Goal: Information Seeking & Learning: Learn about a topic

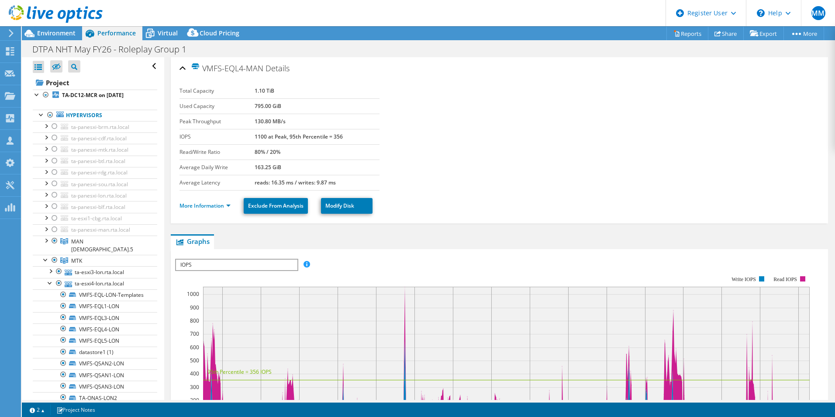
select select "EULondon"
select select "USD"
click at [66, 84] on link "Project" at bounding box center [95, 83] width 125 height 14
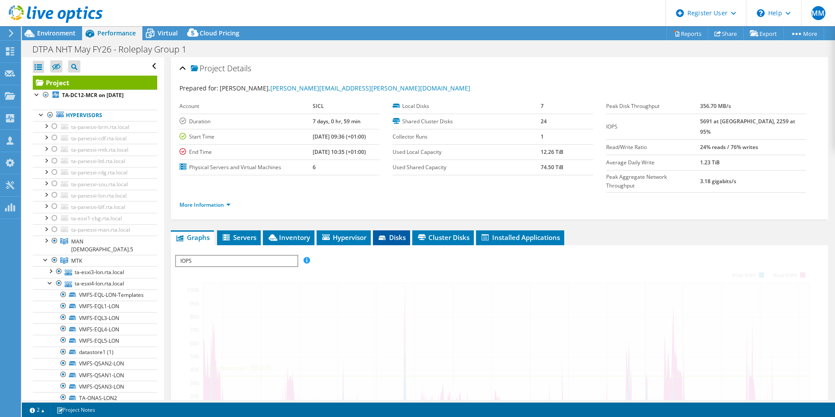
click at [310, 255] on div "IOPS Disk Throughput IO Size Latency Queue Depth CPU Percentage Memory Page Fau…" at bounding box center [499, 404] width 649 height 298
click at [301, 233] on span "Inventory" at bounding box center [288, 237] width 43 height 9
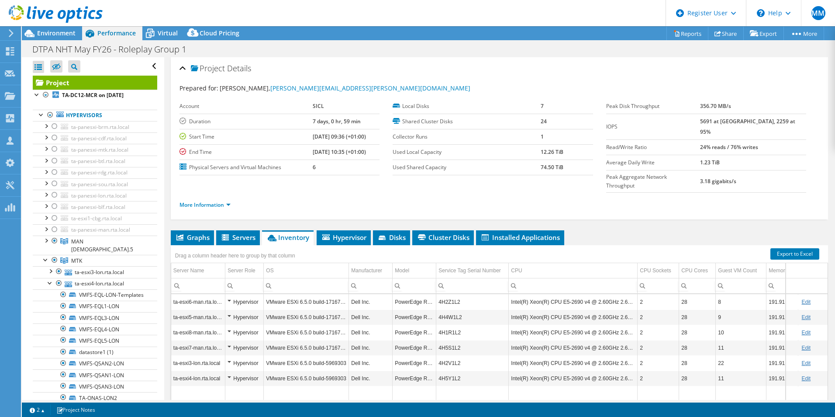
click at [640, 245] on div "Drag a column header here to group by that column" at bounding box center [499, 250] width 657 height 11
click at [637, 245] on div "Drag a column header here to group by that column" at bounding box center [499, 250] width 657 height 11
drag, startPoint x: 267, startPoint y: 197, endPoint x: 287, endPoint y: 194, distance: 19.6
click at [267, 197] on div "More Information" at bounding box center [500, 205] width 640 height 24
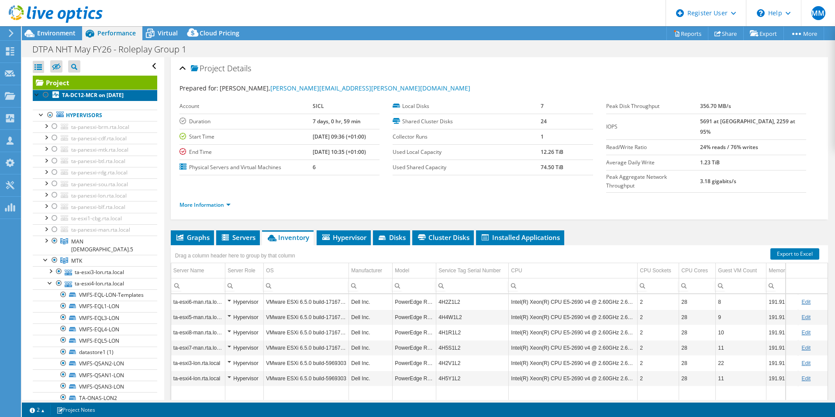
click at [77, 96] on b "TA-DC12-MCR on [DATE]" at bounding box center [93, 94] width 62 height 7
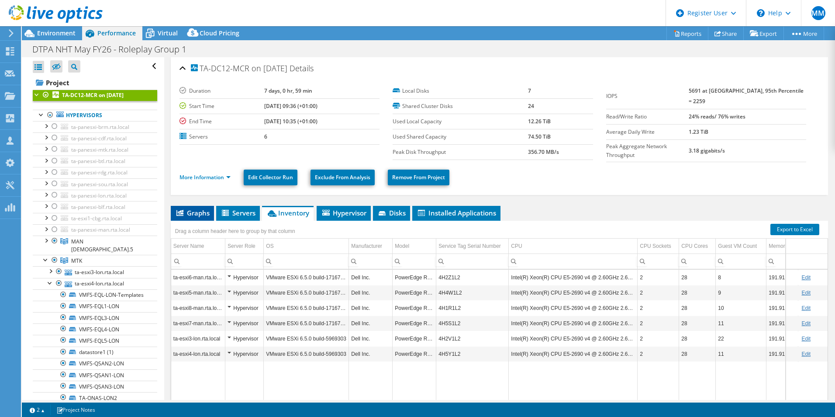
click at [190, 206] on li "Graphs" at bounding box center [192, 213] width 43 height 15
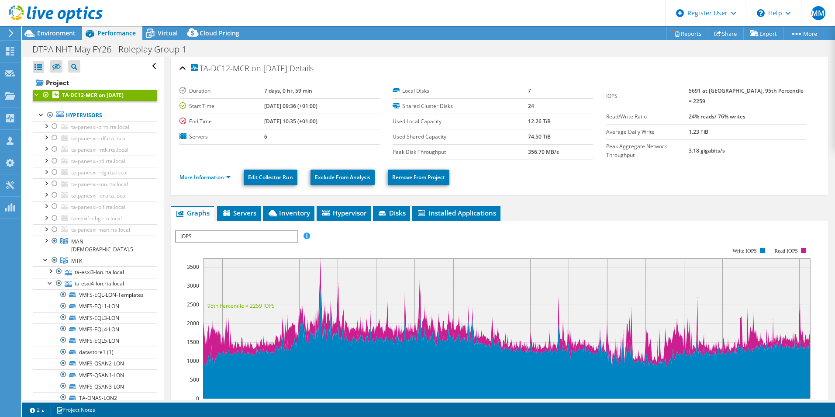
click at [262, 237] on span "IOPS" at bounding box center [236, 236] width 121 height 10
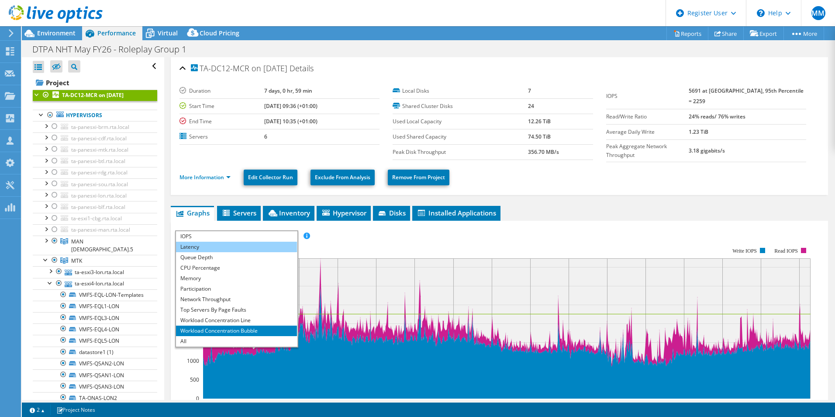
click at [219, 242] on li "Latency" at bounding box center [236, 247] width 121 height 10
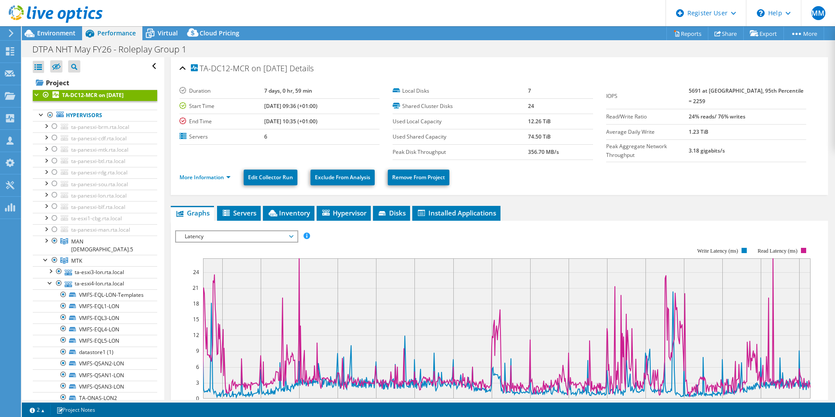
click at [231, 236] on span "Latency" at bounding box center [236, 236] width 112 height 10
